Goal: Task Accomplishment & Management: Use online tool/utility

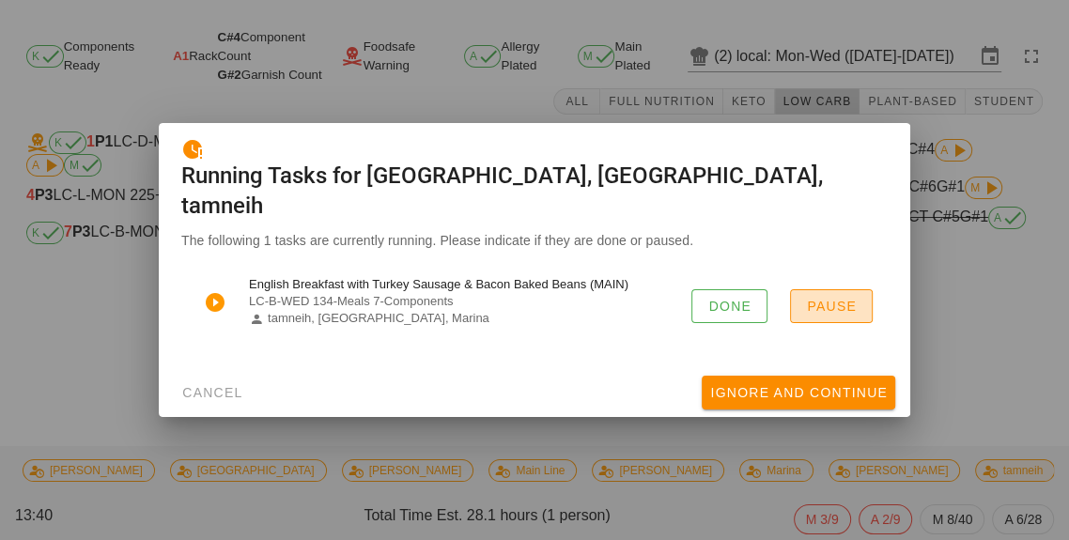
click at [840, 314] on span "Pause" at bounding box center [831, 306] width 51 height 15
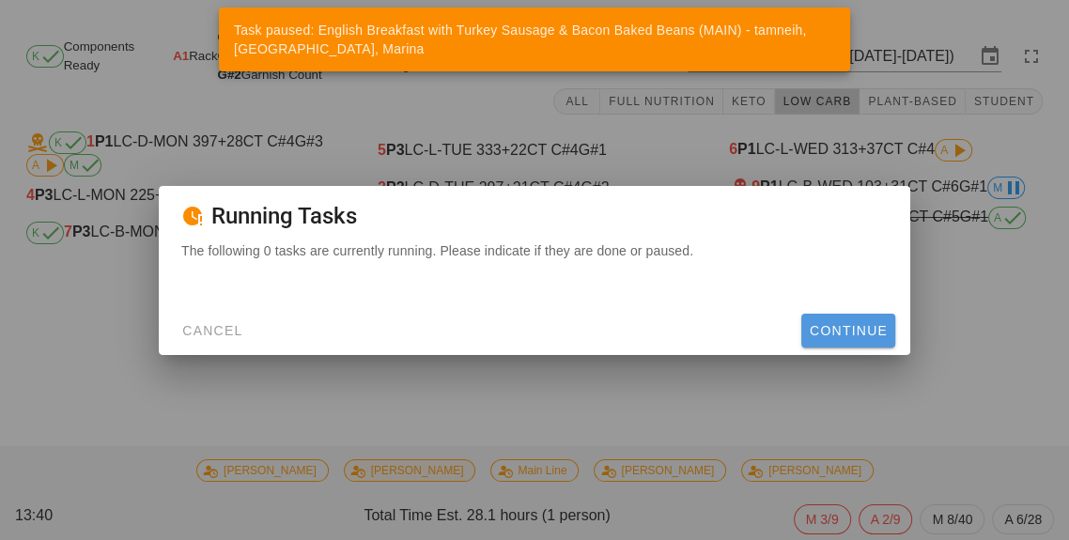
click at [873, 347] on button "Continue" at bounding box center [848, 331] width 94 height 34
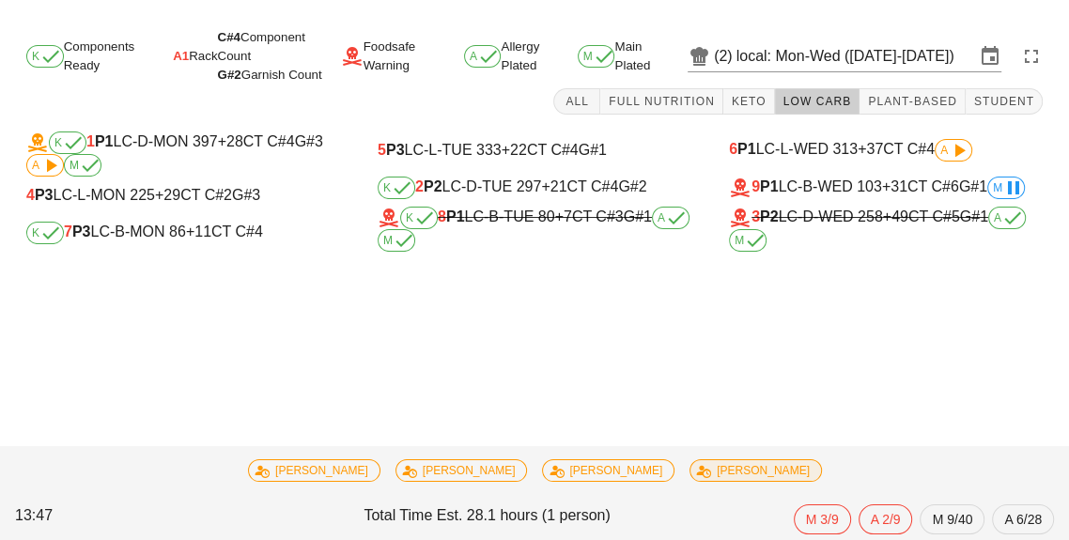
click at [835, 223] on div "3 P2 LC-D-WED 258 +49 CT C#5 G#1 A M" at bounding box center [886, 229] width 314 height 45
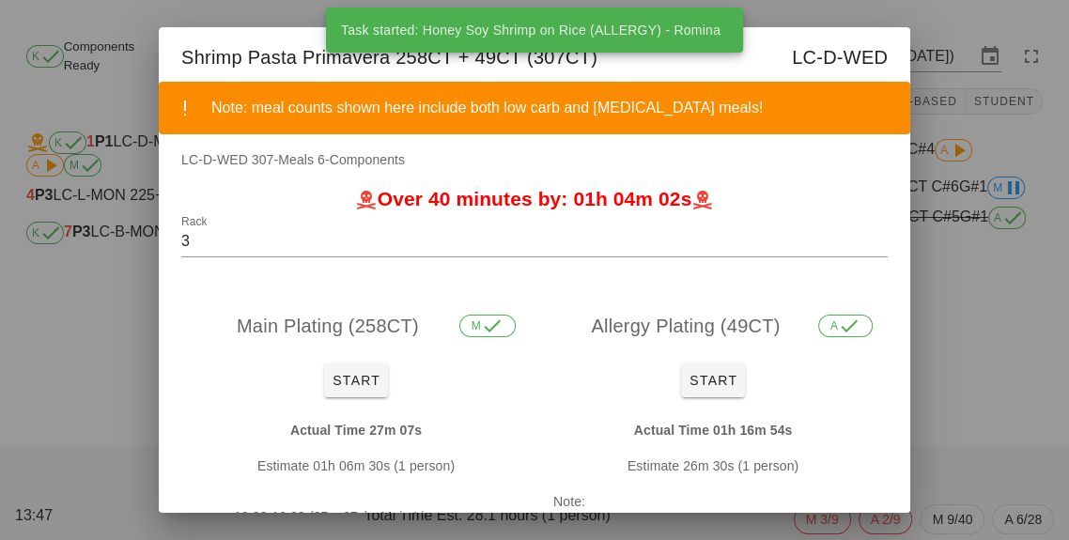
click at [961, 319] on div at bounding box center [534, 270] width 1069 height 540
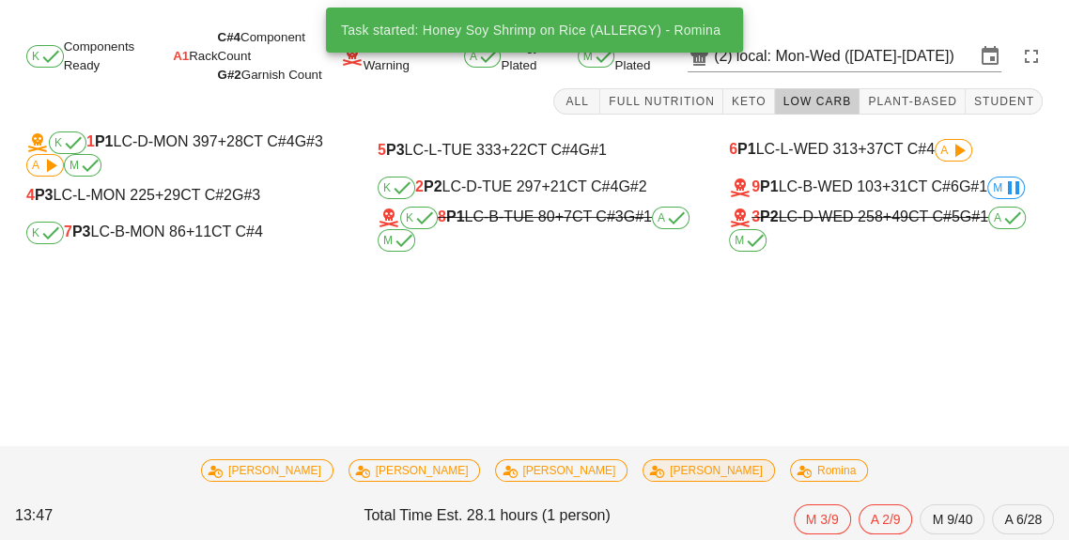
click at [840, 180] on div "9 P1 LC-B-WED 103 +31 CT C#6 G#1 M" at bounding box center [886, 188] width 314 height 23
type input "9"
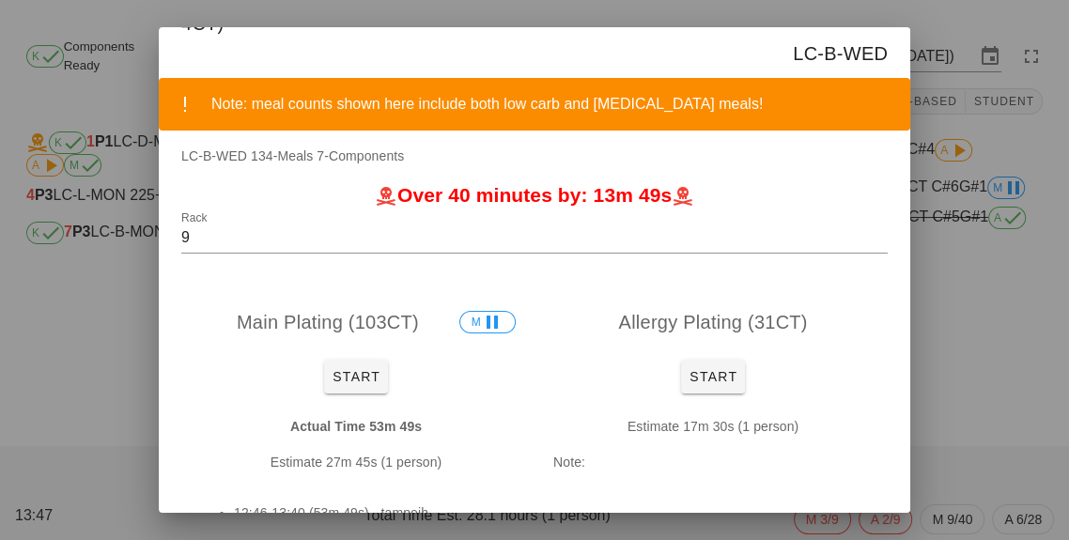
scroll to position [111, 0]
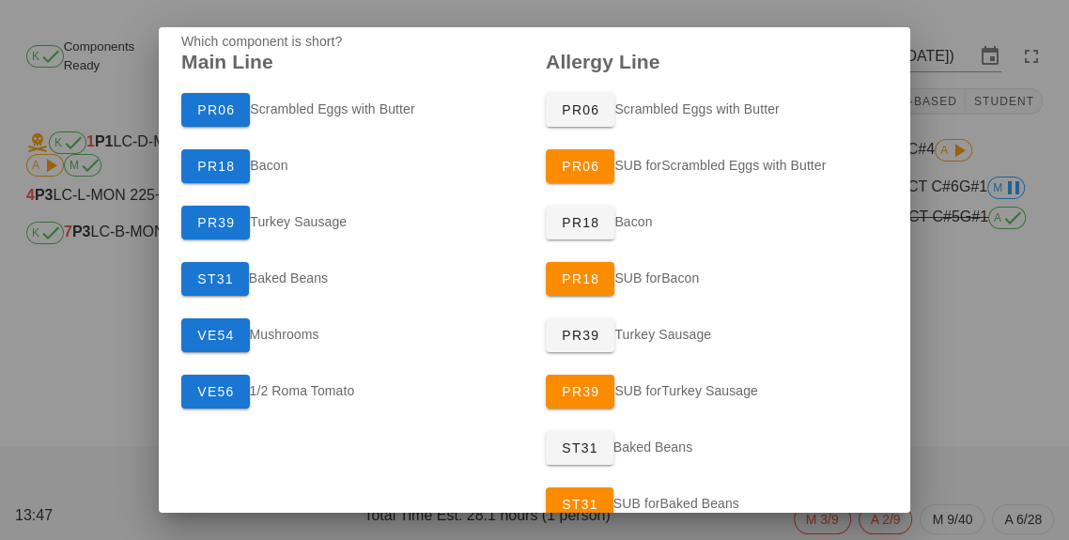
click at [301, 230] on div "PR39 Turkey Sausage" at bounding box center [352, 222] width 364 height 56
click at [305, 232] on div "PR39 Turkey Sausage" at bounding box center [352, 222] width 364 height 56
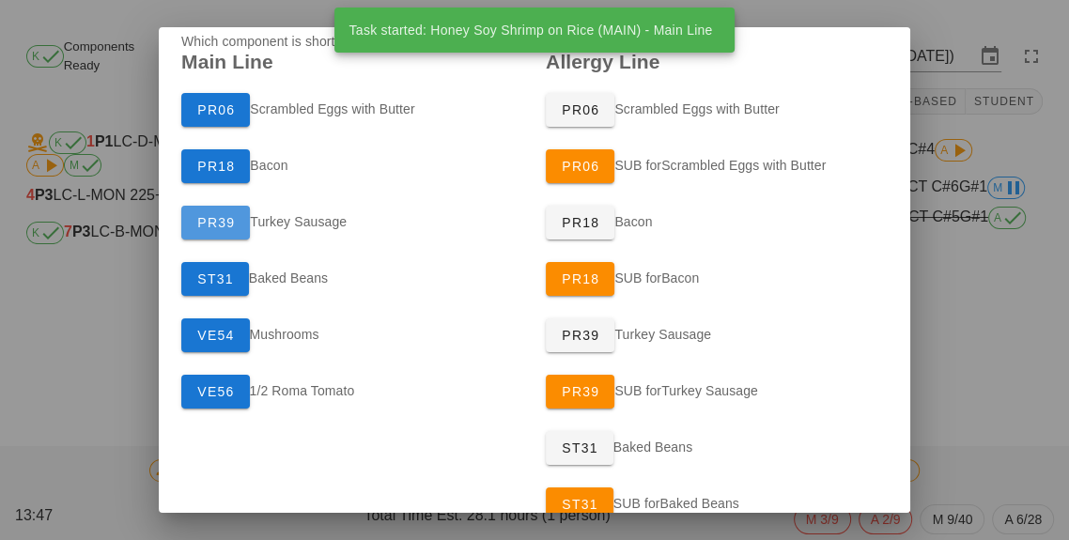
click at [230, 222] on span "PR39" at bounding box center [215, 222] width 39 height 15
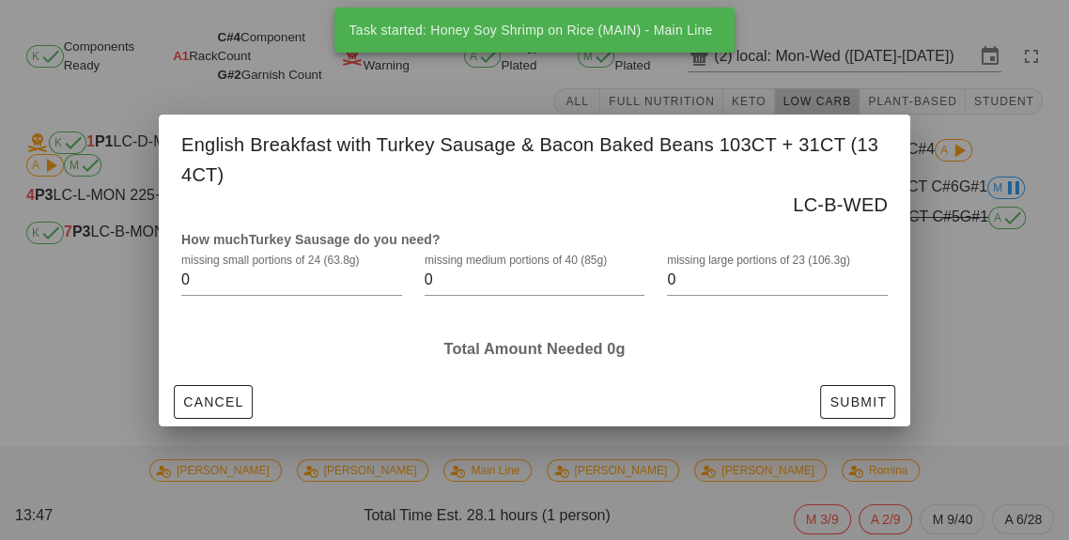
scroll to position [0, 0]
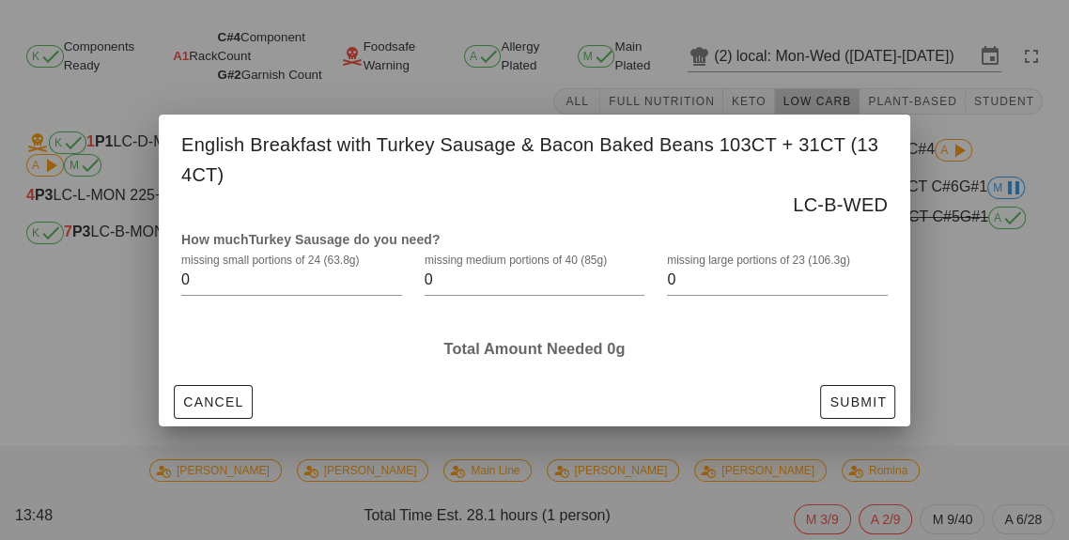
click at [694, 295] on input "0" at bounding box center [764, 280] width 194 height 30
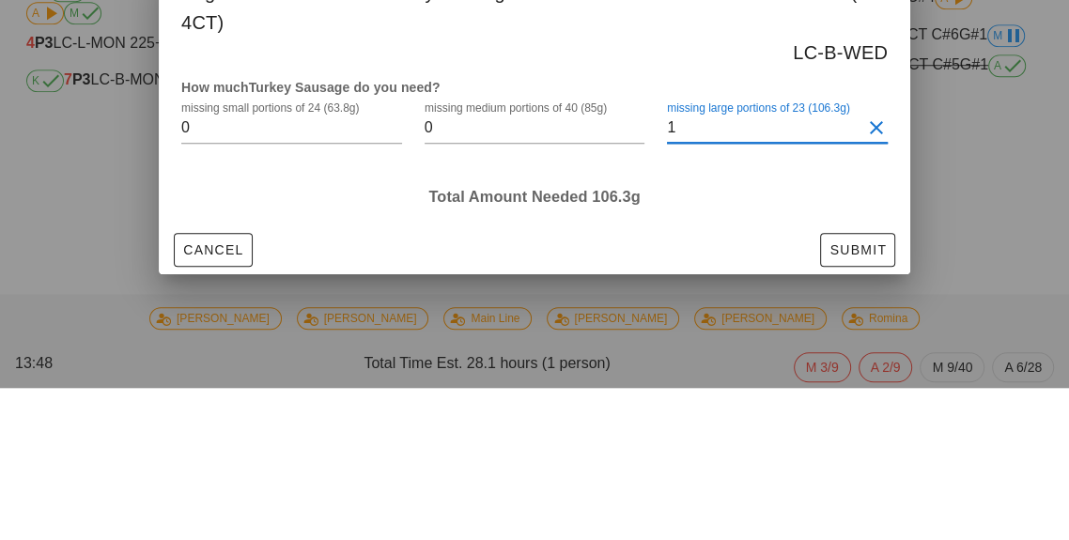
type input "12"
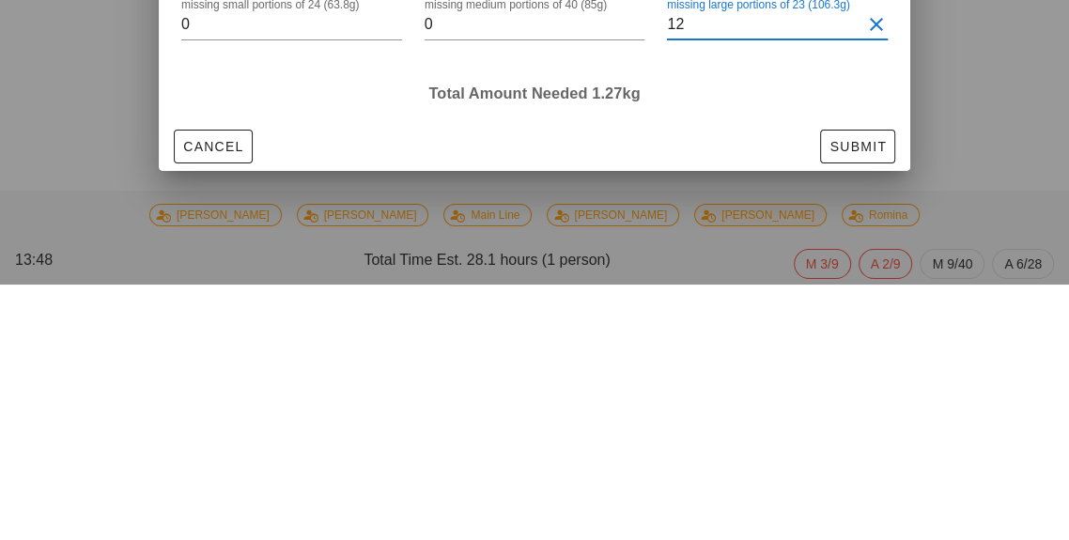
scroll to position [90, 0]
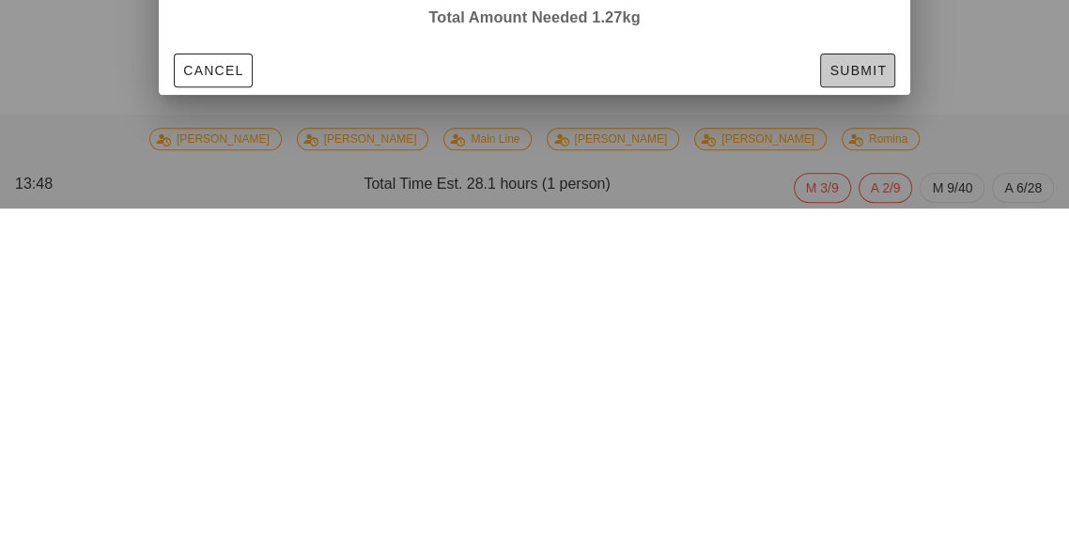
click at [873, 406] on span "Submit" at bounding box center [857, 401] width 58 height 15
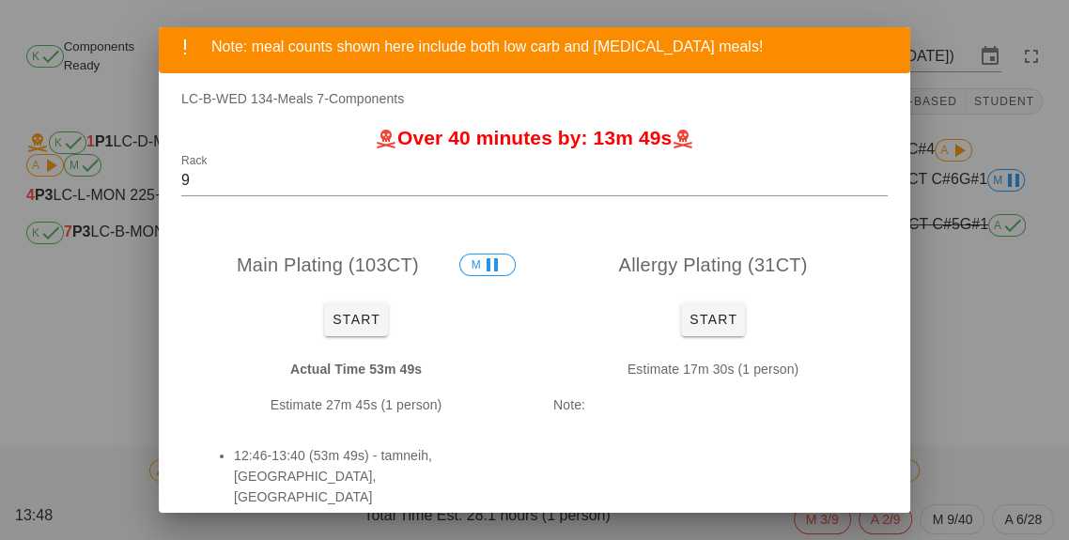
scroll to position [192, 0]
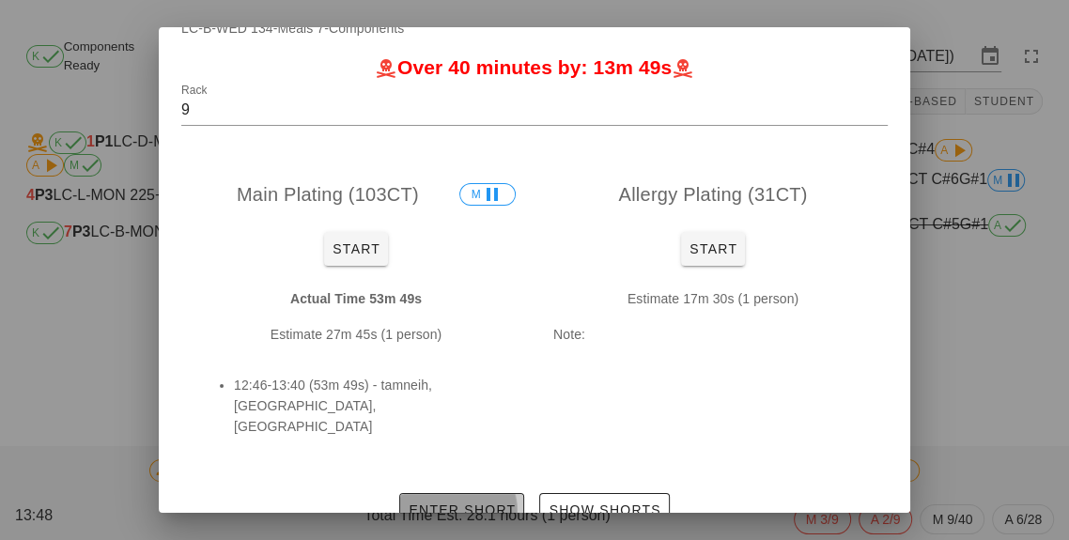
click at [459, 502] on span "Enter Short" at bounding box center [462, 509] width 108 height 15
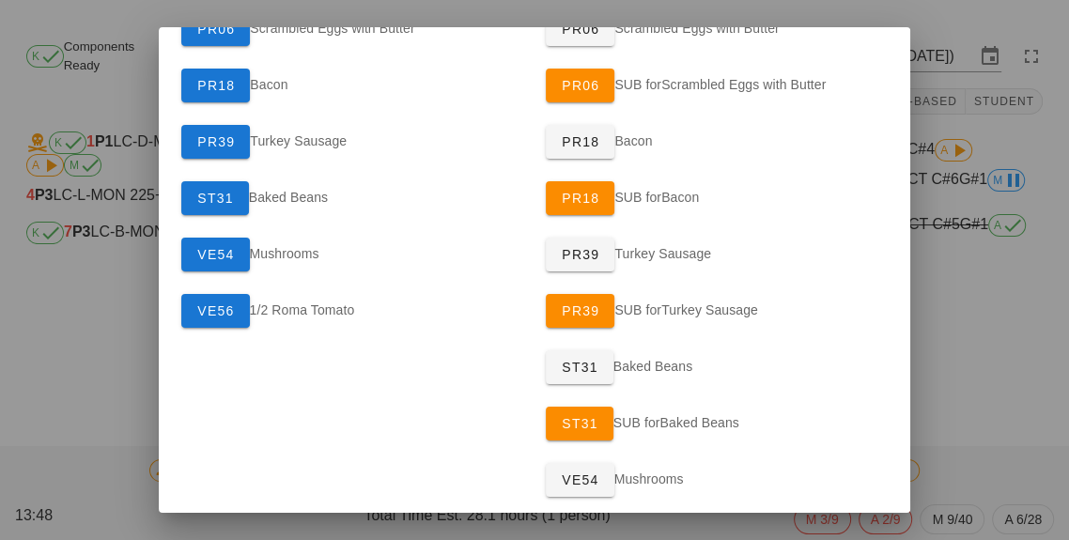
scroll to position [0, 0]
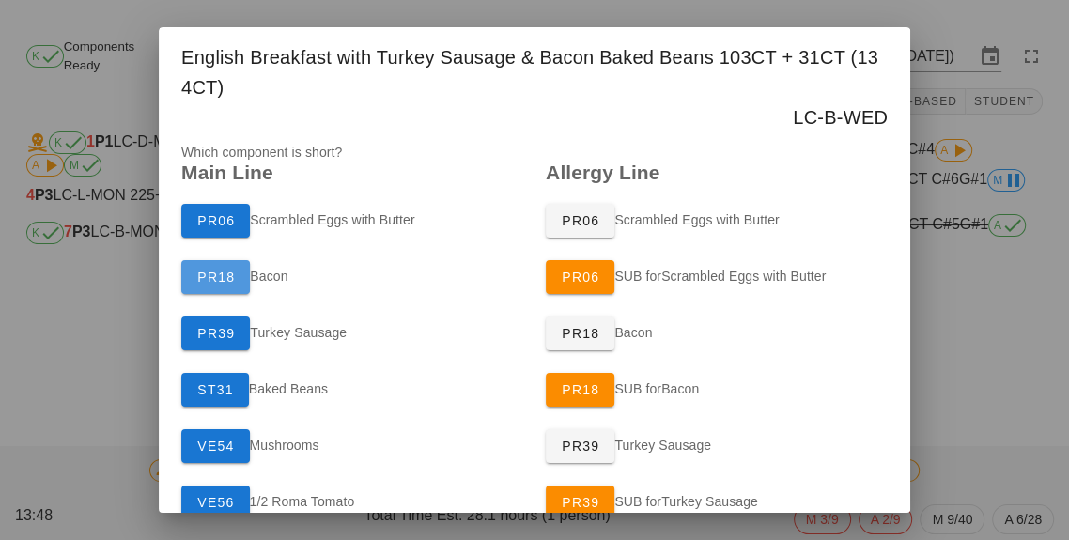
click at [225, 270] on span "PR18" at bounding box center [215, 277] width 39 height 15
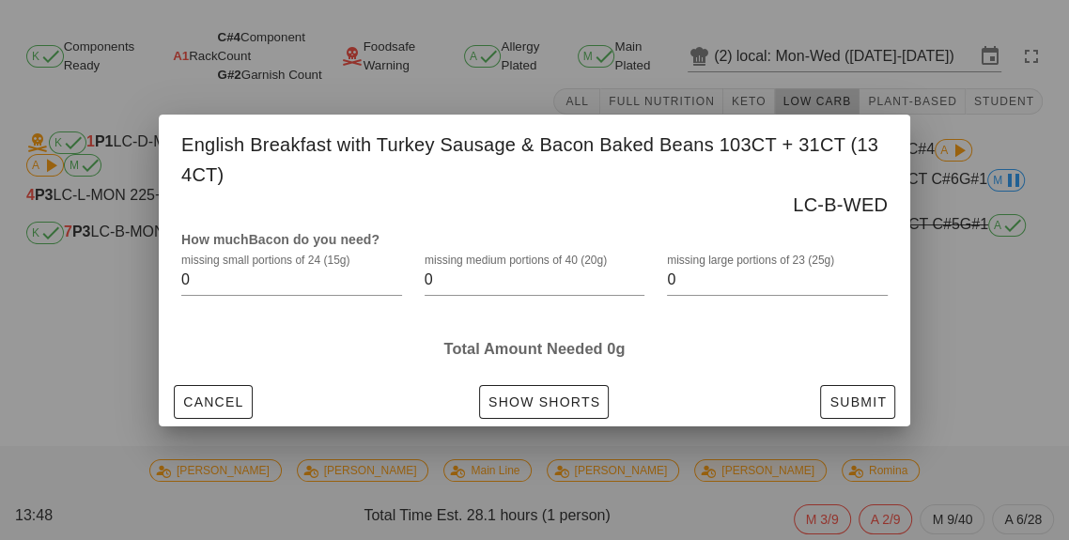
click at [447, 273] on input "0" at bounding box center [521, 280] width 194 height 30
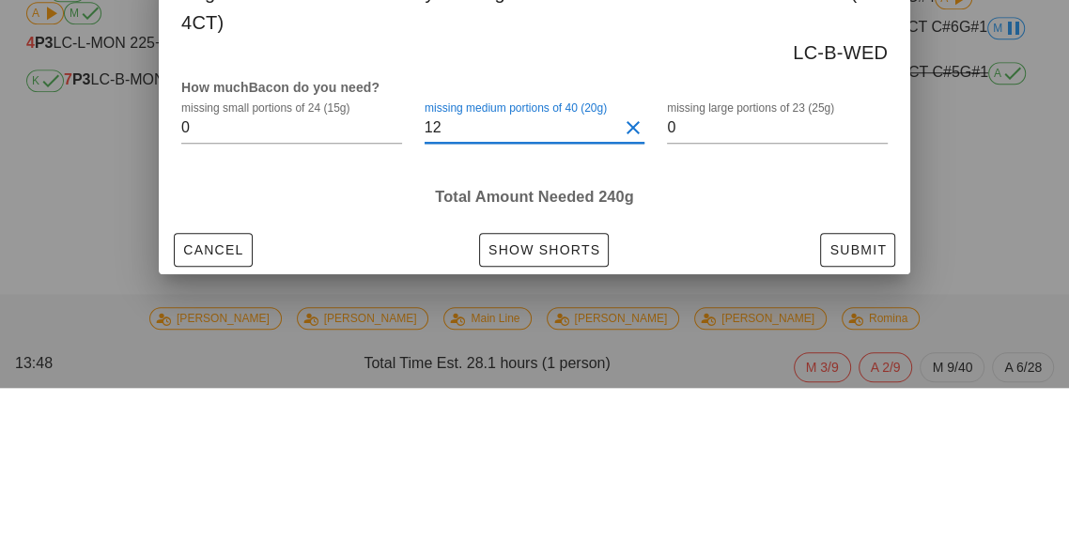
type input "12"
click at [697, 265] on label "missing large portions of 23 (25g)" at bounding box center [750, 261] width 167 height 14
click at [697, 265] on input "0" at bounding box center [764, 280] width 194 height 30
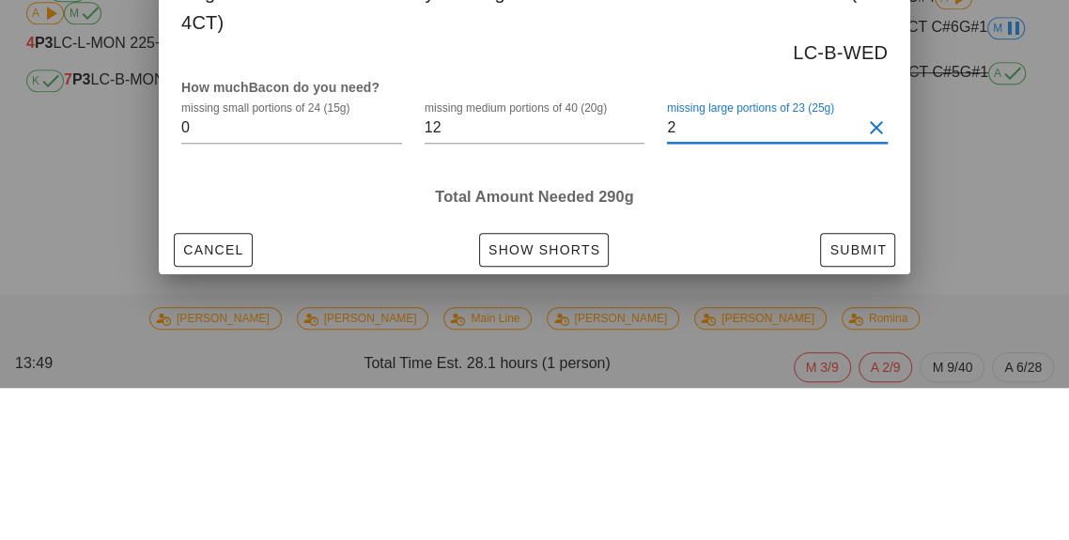
type input "23"
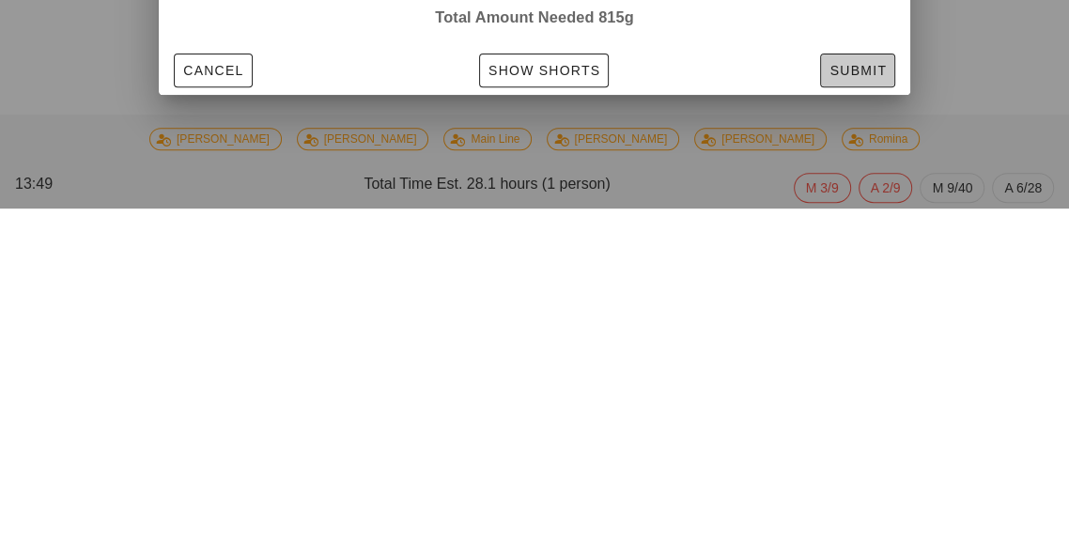
click at [859, 414] on button "Submit" at bounding box center [857, 402] width 75 height 34
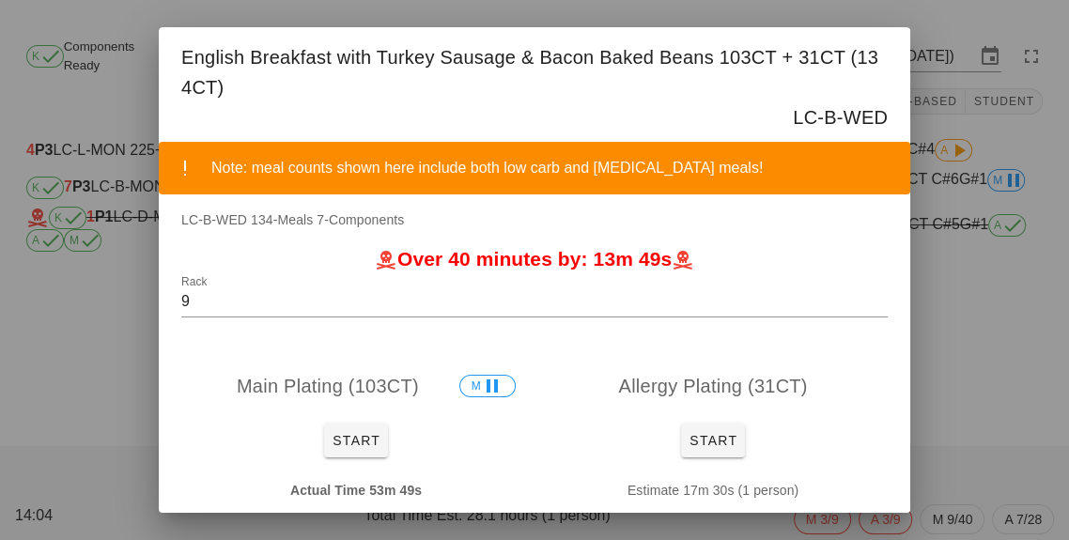
click at [901, 312] on div "Over 40 minutes by: 13m 49s Rack 9" at bounding box center [534, 302] width 751 height 107
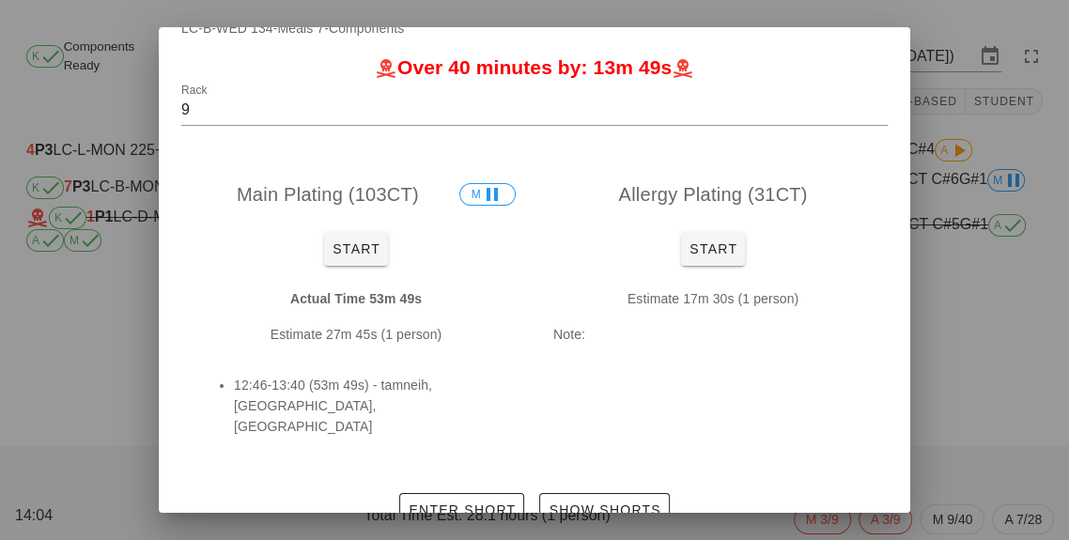
click at [975, 339] on div at bounding box center [534, 270] width 1069 height 540
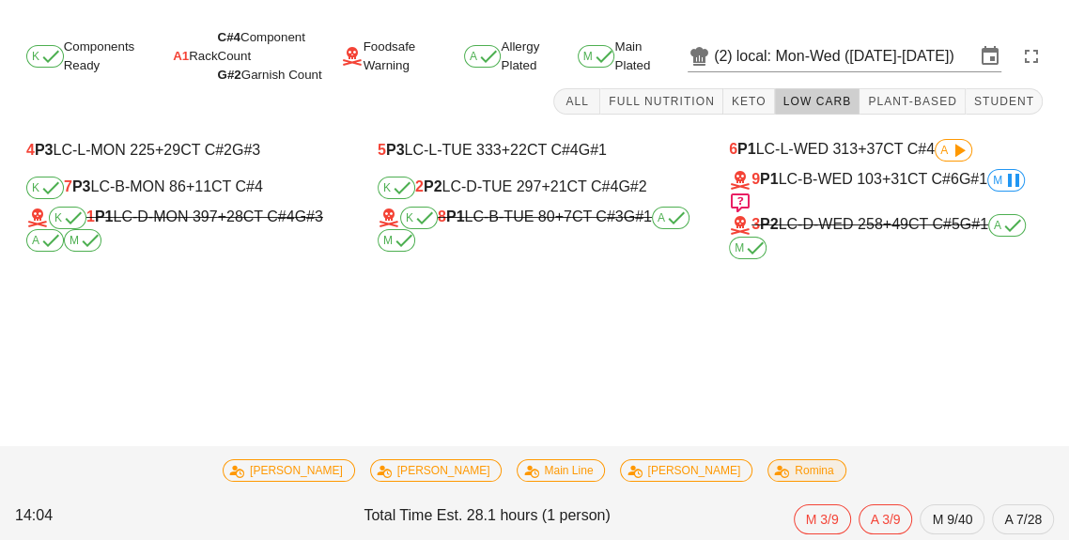
scroll to position [0, 0]
click at [207, 228] on div "K 1 P1 LC-D-MON 397 +28 CT C#4 G#3 A M" at bounding box center [183, 229] width 314 height 45
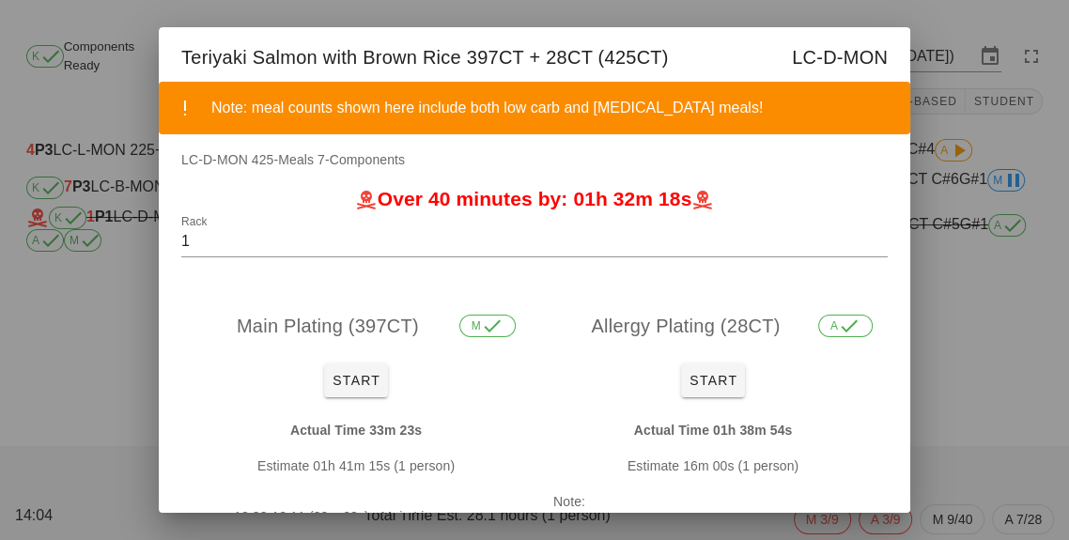
click at [968, 446] on div at bounding box center [534, 270] width 1069 height 540
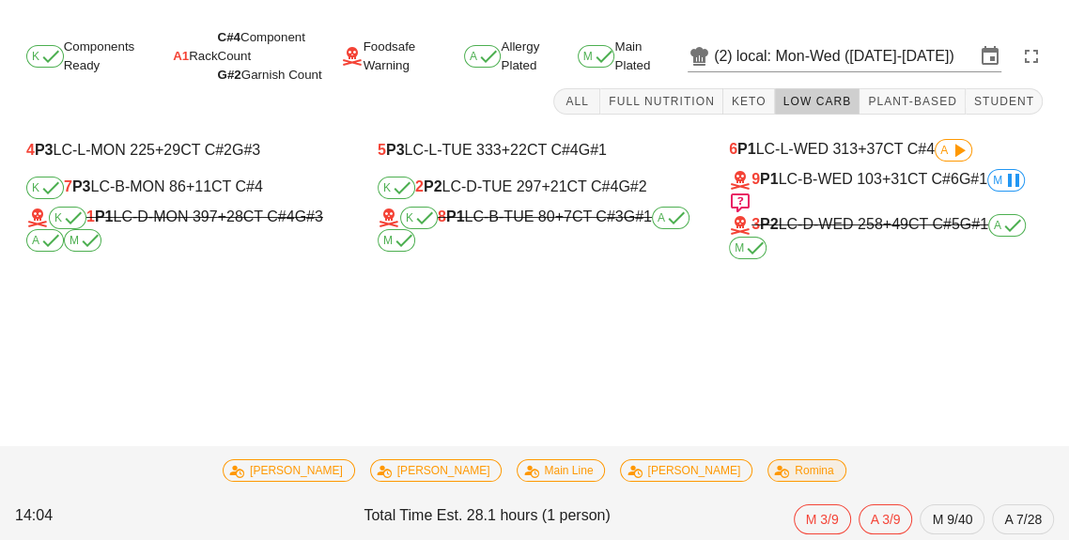
click at [184, 195] on div "K 7 P3 LC-B-MON 86 +11 CT C#4" at bounding box center [183, 188] width 314 height 23
type input "7"
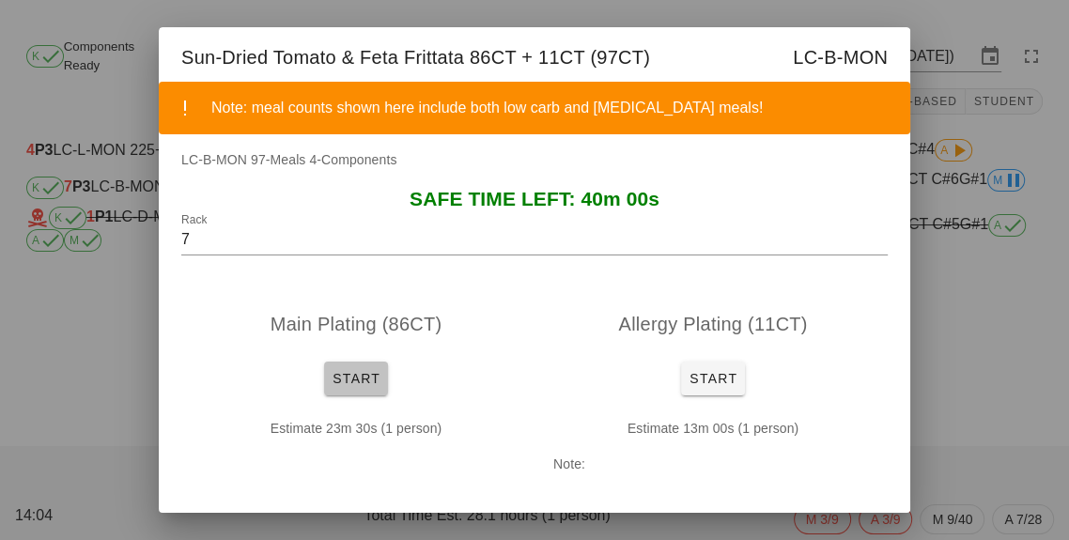
click at [349, 386] on span "Start" at bounding box center [355, 378] width 49 height 15
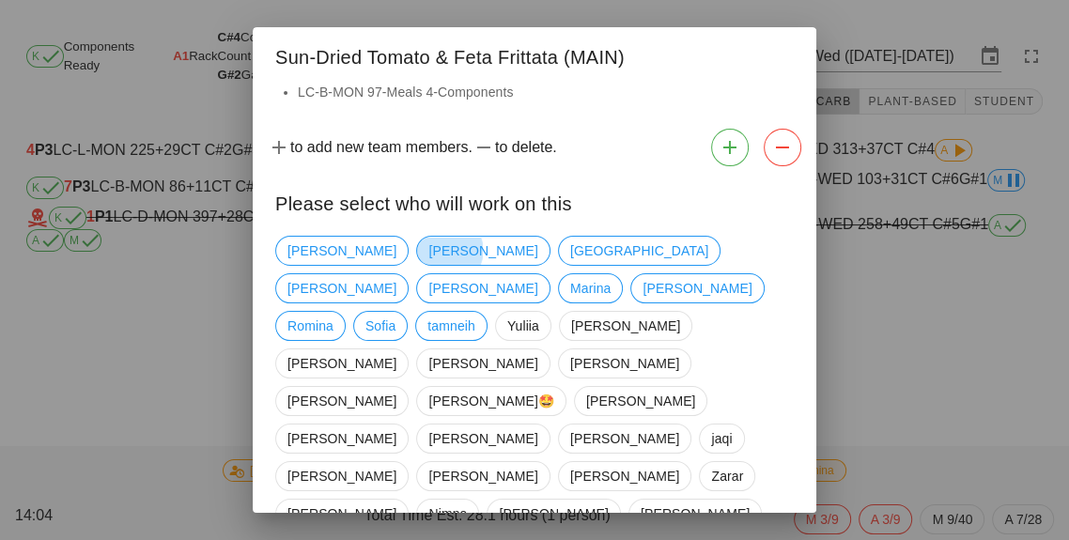
scroll to position [8, 0]
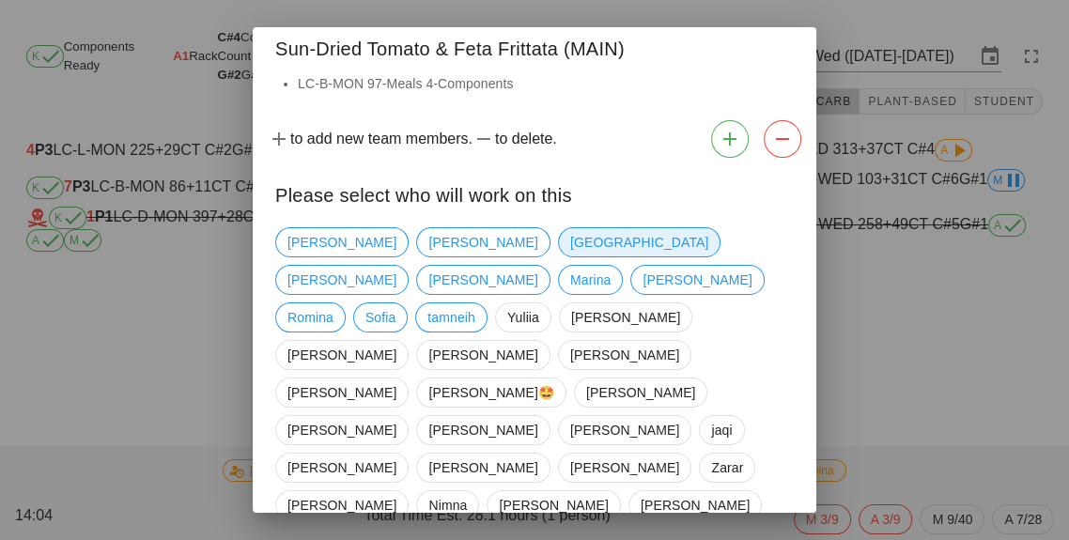
click at [570, 240] on span "[GEOGRAPHIC_DATA]" at bounding box center [639, 242] width 138 height 28
click at [464, 305] on div "[PERSON_NAME] [PERSON_NAME] [DEMOGRAPHIC_DATA] [PERSON_NAME] [PERSON_NAME] Romi…" at bounding box center [534, 486] width 518 height 533
click at [457, 303] on span "tamneih" at bounding box center [451, 317] width 48 height 28
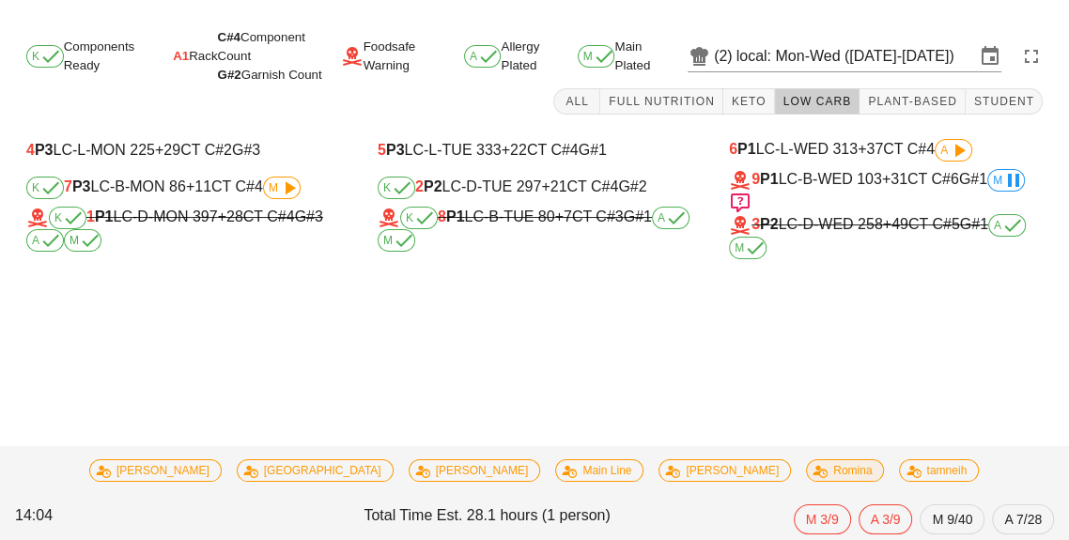
click at [161, 180] on div "K 7 P3 LC-B-MON 86 +11 CT C#4 M" at bounding box center [183, 188] width 314 height 23
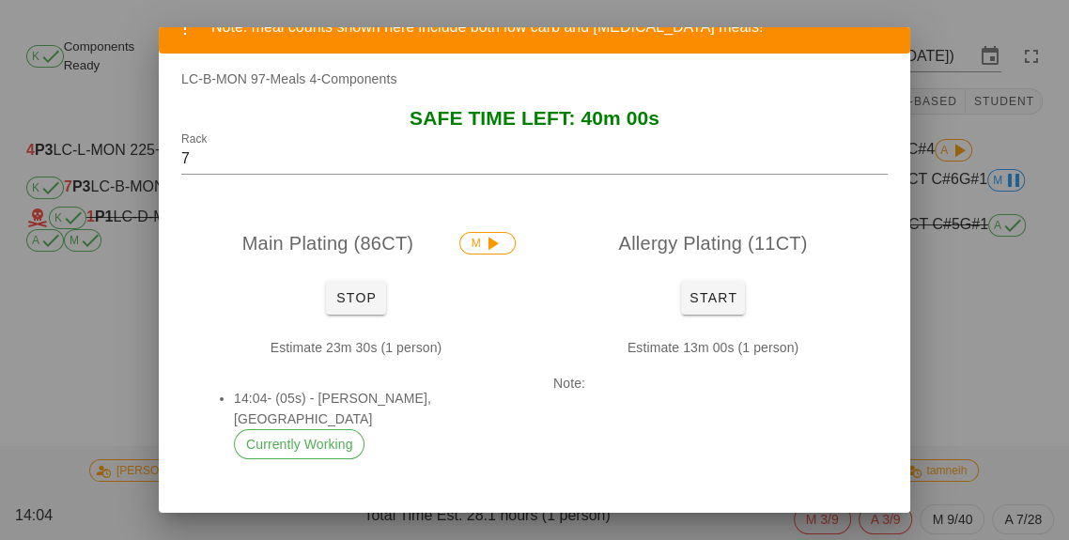
scroll to position [103, 0]
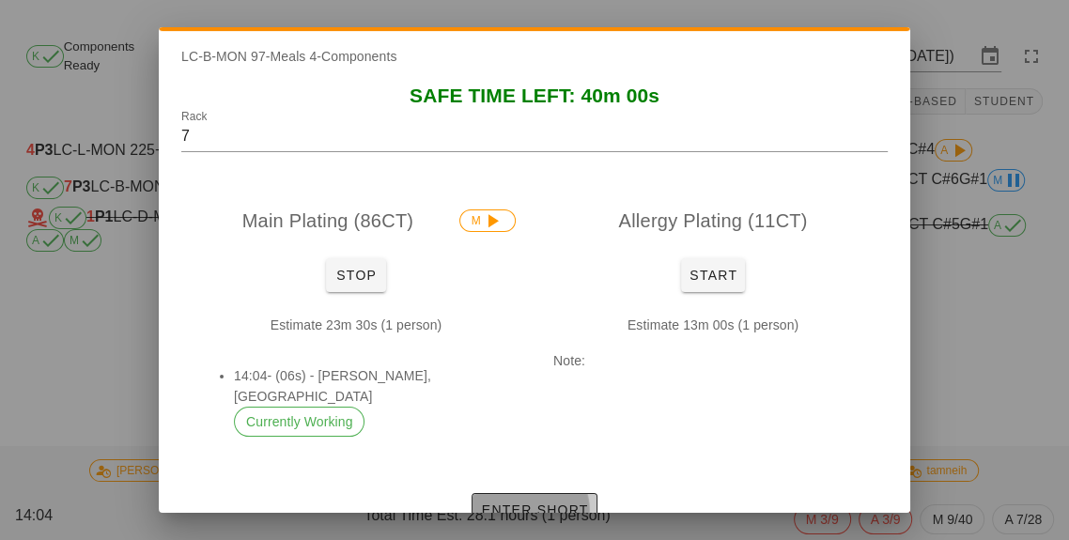
click at [542, 502] on span "Enter Short" at bounding box center [534, 509] width 108 height 15
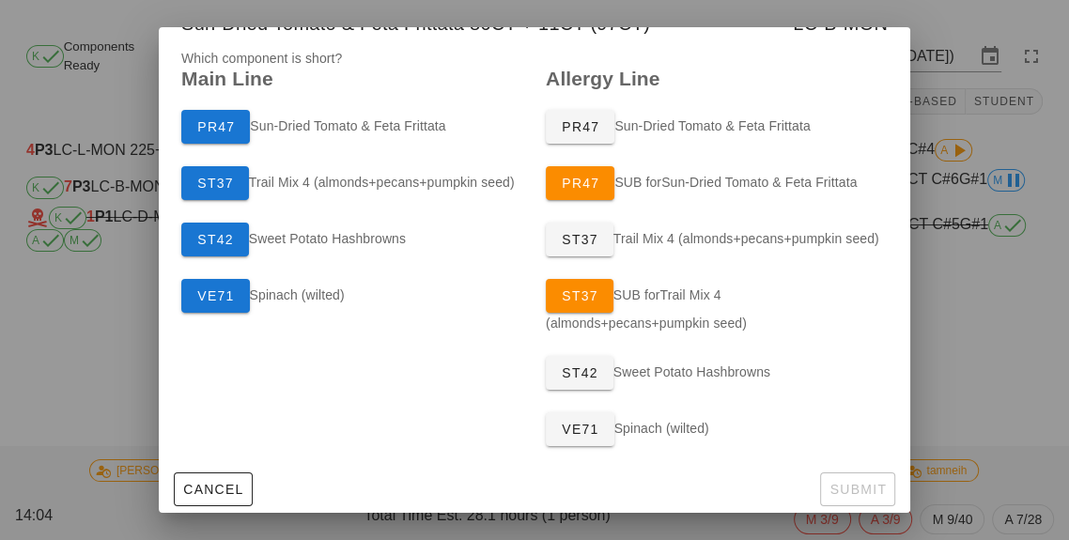
scroll to position [0, 0]
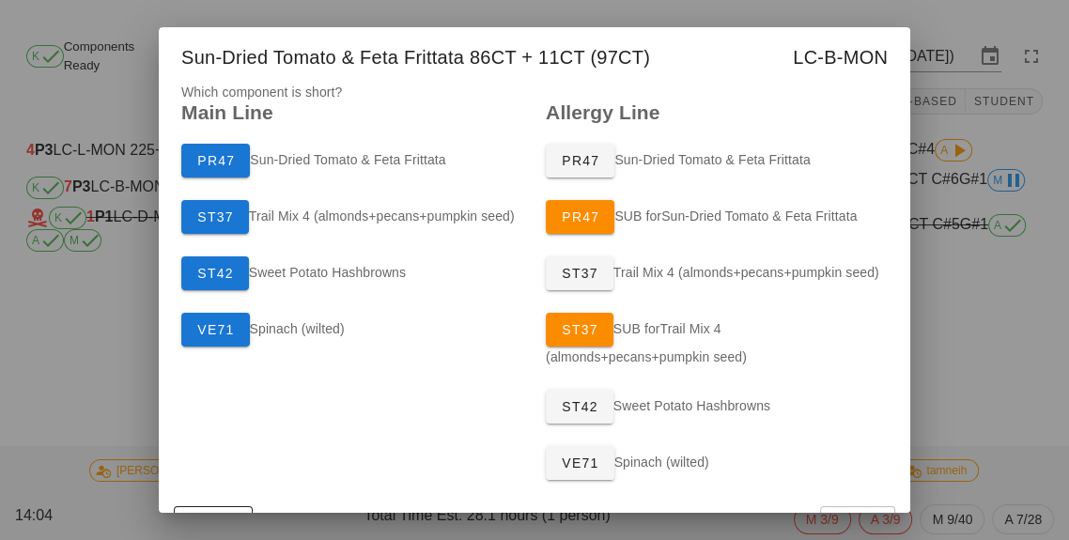
click at [292, 158] on div "PR47 Sun-Dried Tomato & Feta Frittata" at bounding box center [352, 160] width 364 height 56
click at [198, 146] on button "PR47" at bounding box center [215, 161] width 69 height 34
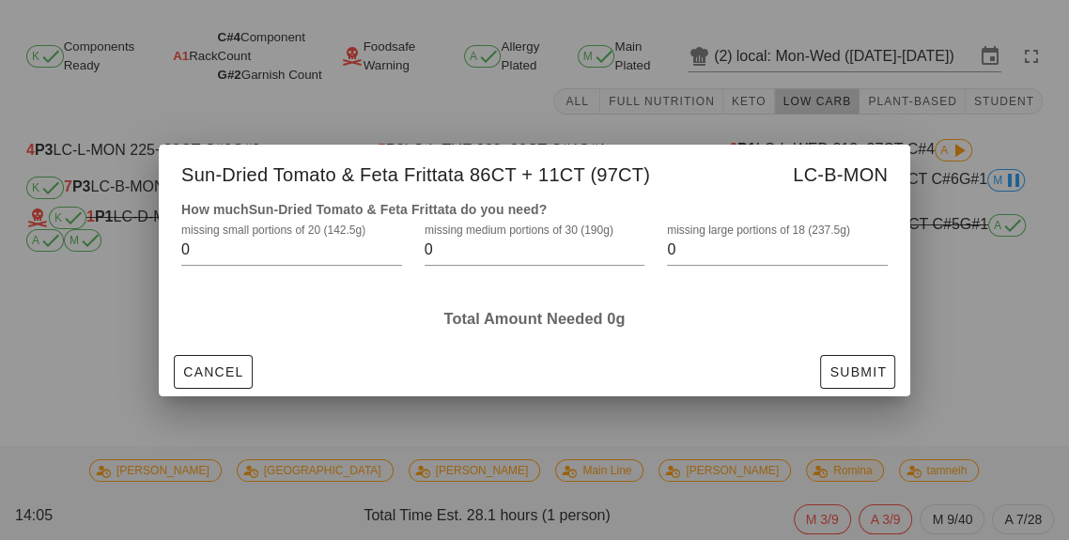
click at [453, 238] on label "missing medium portions of 30 (190g)" at bounding box center [518, 230] width 189 height 14
click at [453, 265] on input "0" at bounding box center [521, 250] width 194 height 30
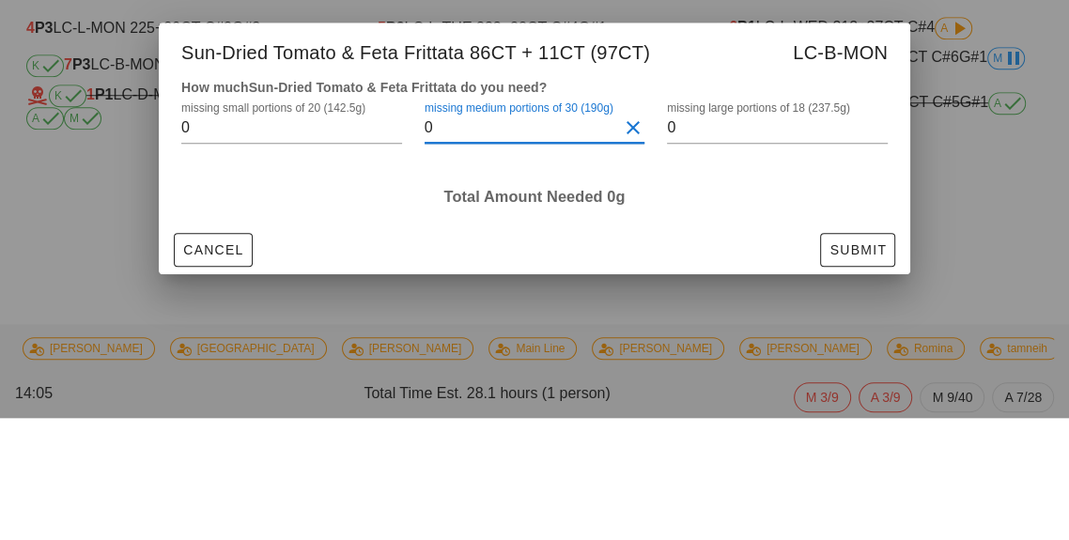
click at [241, 233] on label "missing small portions of 20 (142.5g)" at bounding box center [273, 230] width 184 height 14
click at [241, 235] on input "0" at bounding box center [278, 250] width 194 height 30
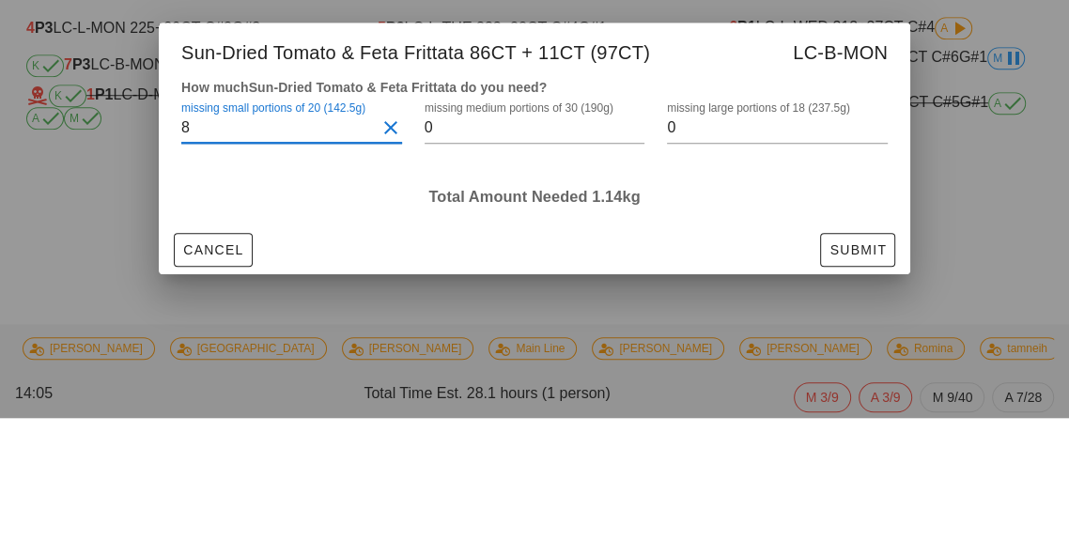
type input "8"
click at [461, 231] on label "missing medium portions of 30 (190g)" at bounding box center [518, 230] width 189 height 14
click at [461, 235] on input "0" at bounding box center [521, 250] width 194 height 30
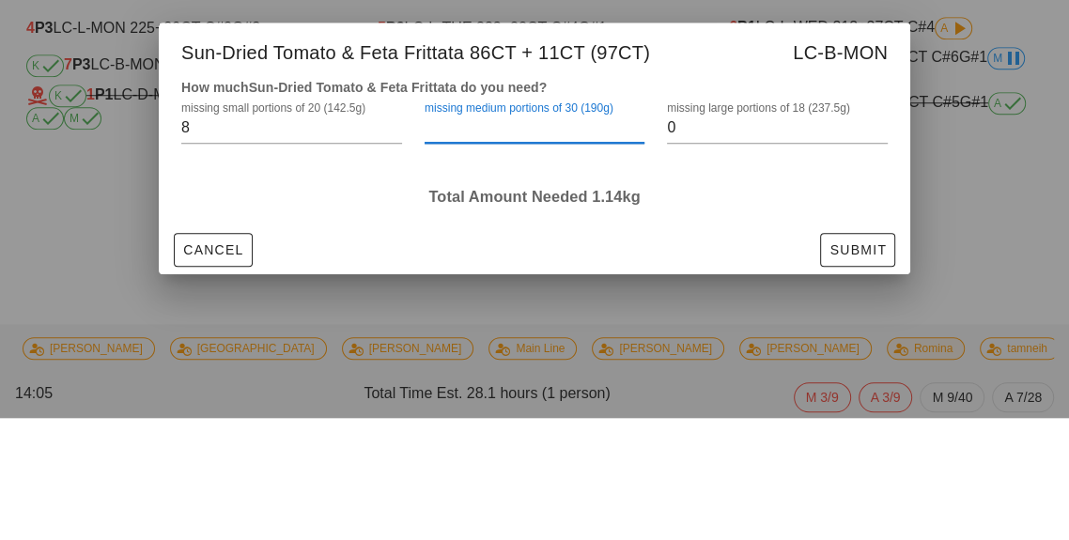
type input "2"
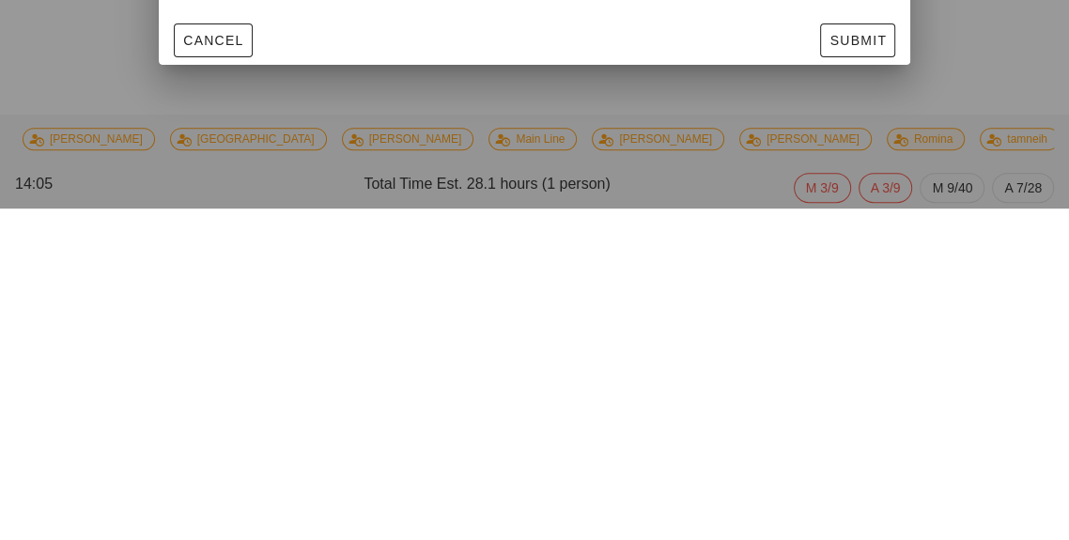
scroll to position [89, 0]
click at [867, 364] on span "Submit" at bounding box center [857, 371] width 58 height 15
